Goal: Information Seeking & Learning: Learn about a topic

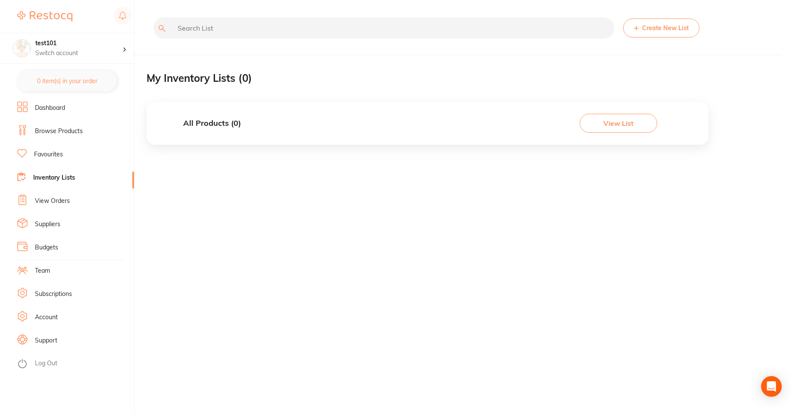
click at [68, 129] on link "Browse Products" at bounding box center [59, 131] width 48 height 9
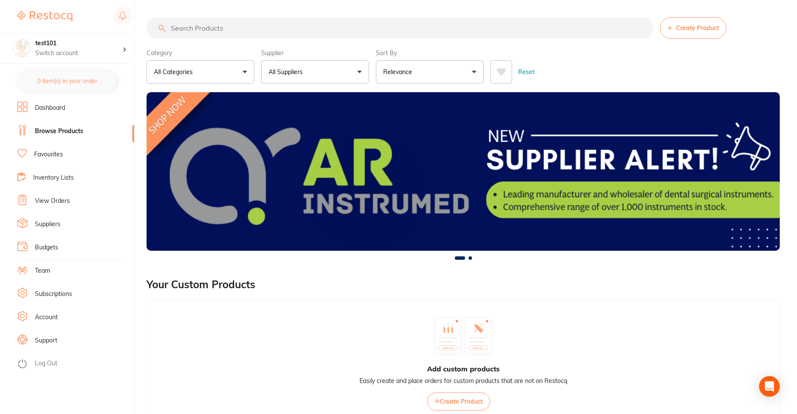
scroll to position [207, 0]
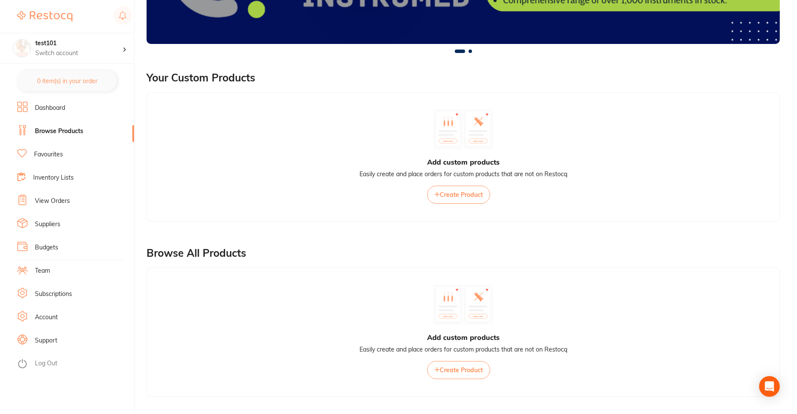
click at [37, 156] on link "Favourites" at bounding box center [48, 154] width 29 height 9
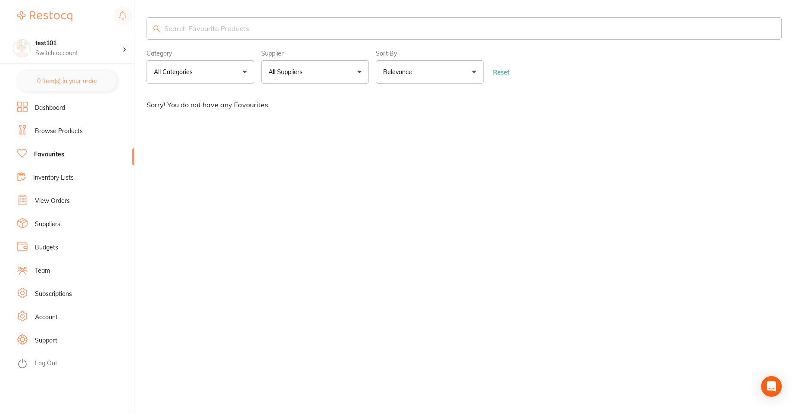
click at [52, 357] on ul "Dashboard Browse Products Favourites Inventory Lists View Orders Suppliers Budg…" at bounding box center [75, 258] width 117 height 313
click at [52, 362] on link "Log Out" at bounding box center [46, 364] width 22 height 9
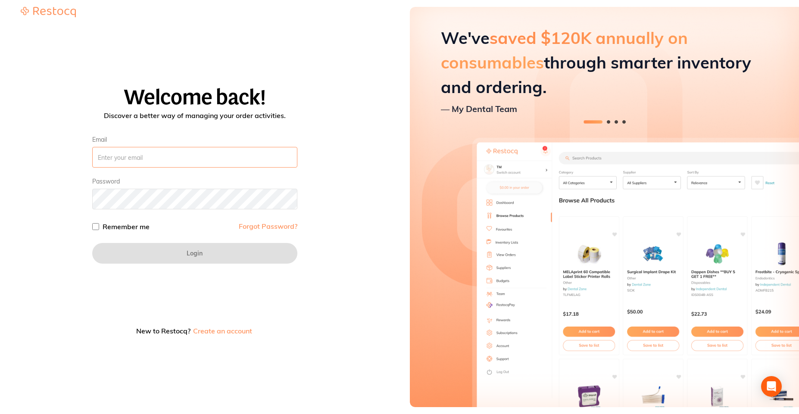
click at [202, 158] on input "Email" at bounding box center [194, 157] width 205 height 21
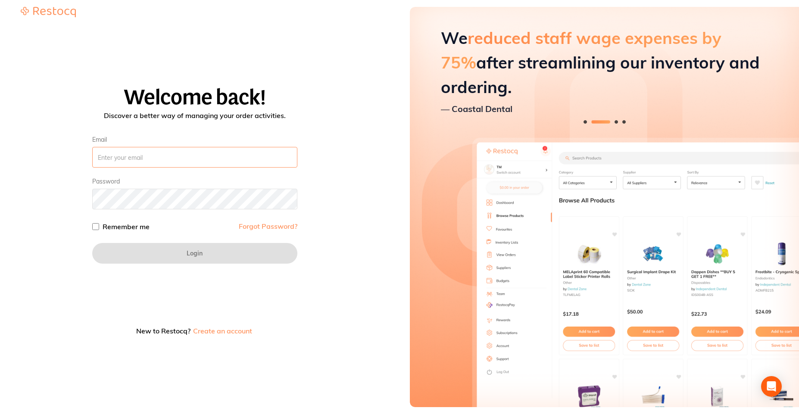
type input "[PERSON_NAME][EMAIL_ADDRESS][PERSON_NAME][DOMAIN_NAME]"
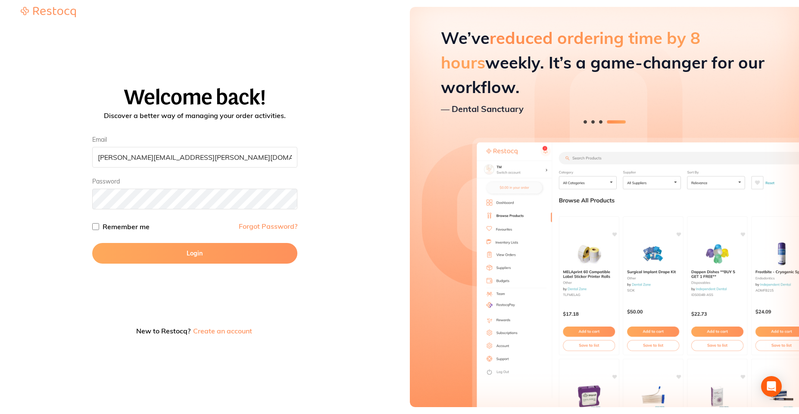
click at [193, 253] on button "Login" at bounding box center [194, 253] width 205 height 21
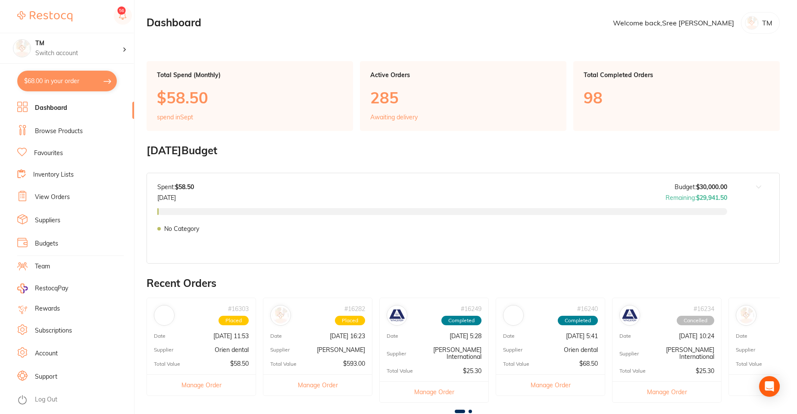
scroll to position [236, 0]
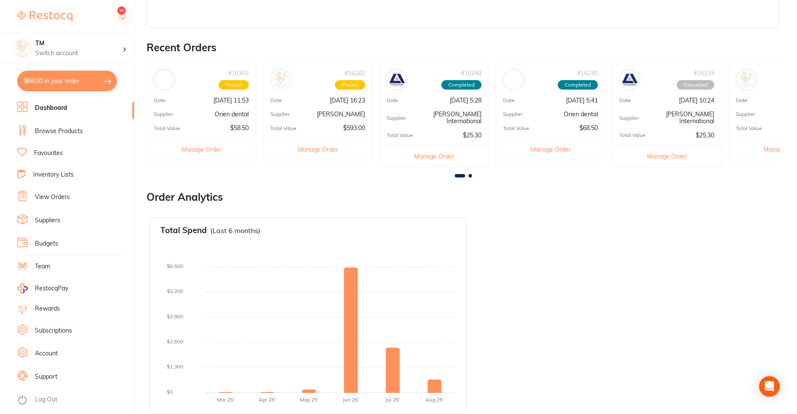
click at [64, 136] on li "Browse Products" at bounding box center [75, 131] width 117 height 13
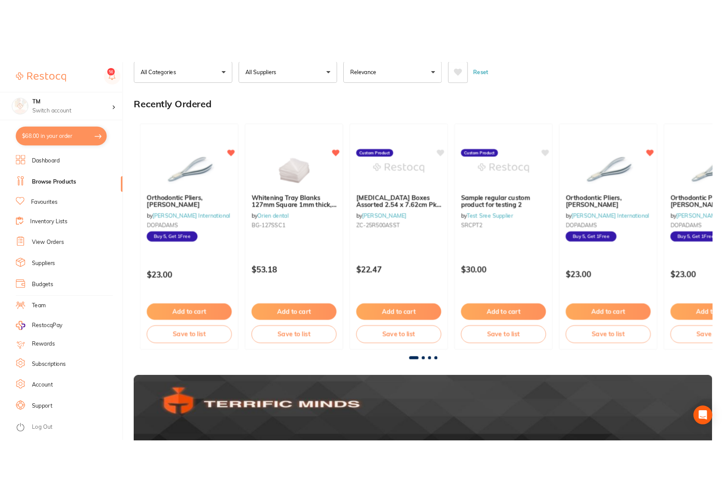
scroll to position [99, 0]
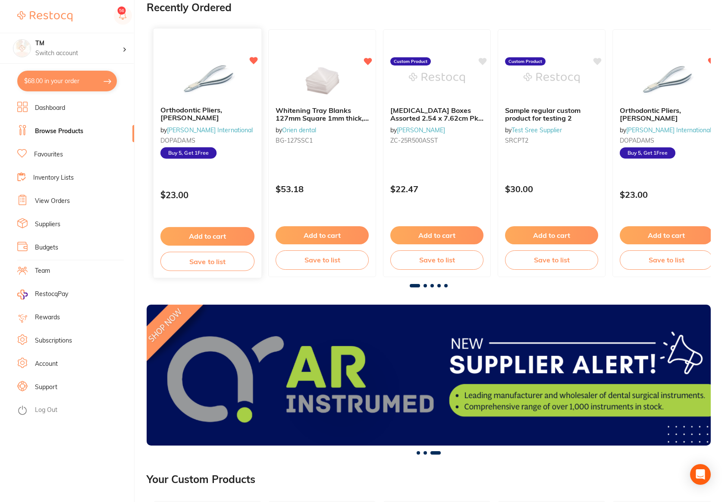
click at [240, 96] on div at bounding box center [208, 78] width 108 height 44
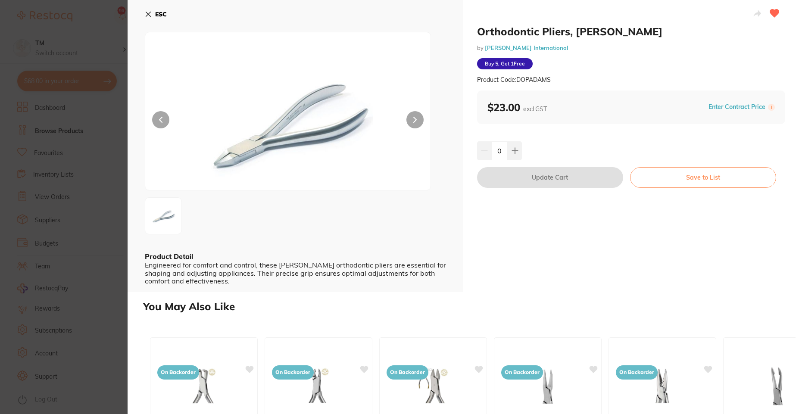
click at [148, 14] on icon at bounding box center [148, 14] width 5 height 5
